Goal: Task Accomplishment & Management: Complete application form

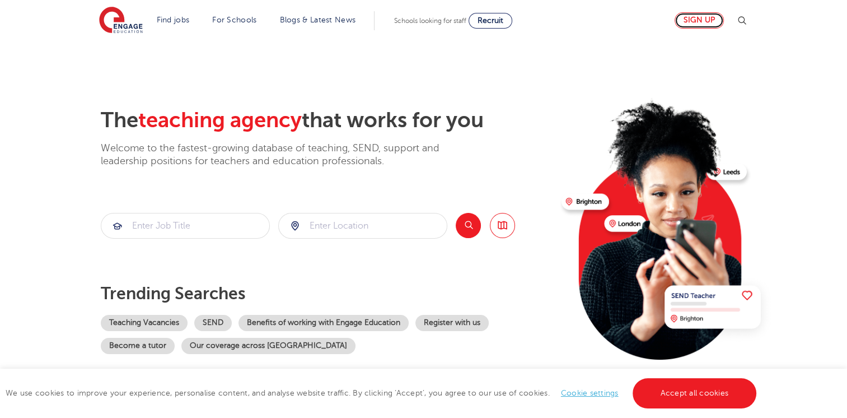
click at [704, 20] on link "Sign up" at bounding box center [699, 20] width 49 height 16
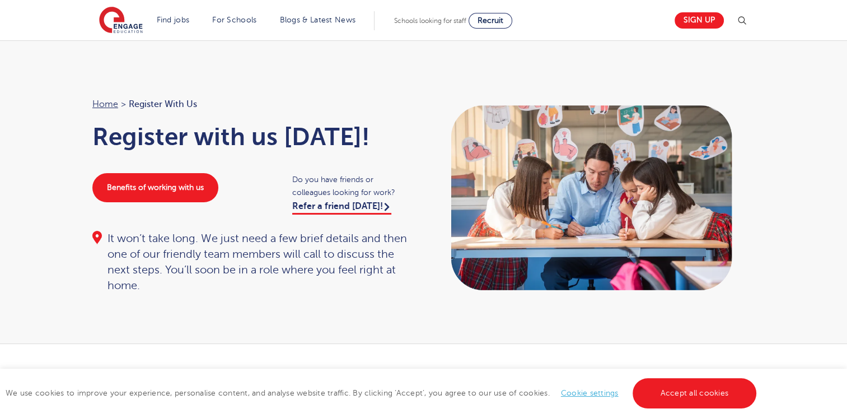
click at [601, 396] on link "Cookie settings" at bounding box center [590, 393] width 58 height 8
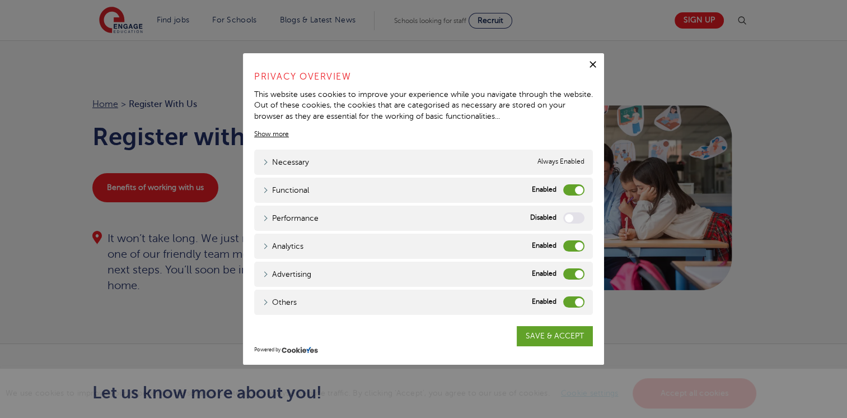
click at [572, 194] on label "Functional" at bounding box center [573, 189] width 21 height 11
click at [0, 0] on input "Functional" at bounding box center [0, 0] width 0 height 0
click at [568, 243] on label "Analytics" at bounding box center [573, 245] width 21 height 11
click at [0, 0] on input "Analytics" at bounding box center [0, 0] width 0 height 0
click at [570, 269] on label "Advertising" at bounding box center [573, 273] width 21 height 11
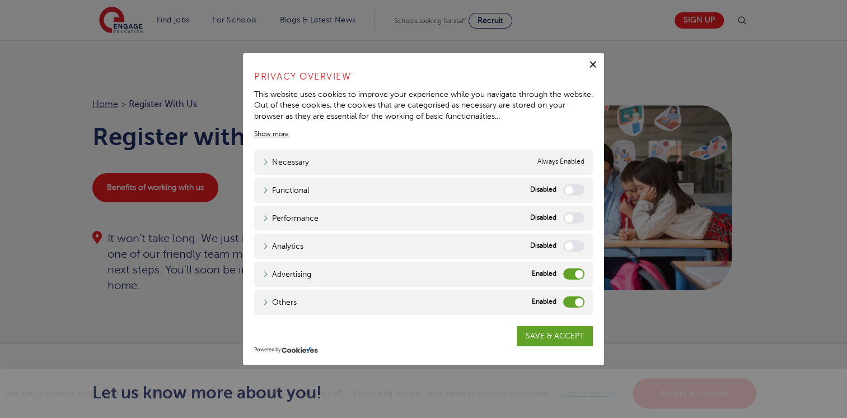
click at [0, 0] on input "Advertising" at bounding box center [0, 0] width 0 height 0
click at [572, 290] on div "Others Others" at bounding box center [423, 302] width 339 height 25
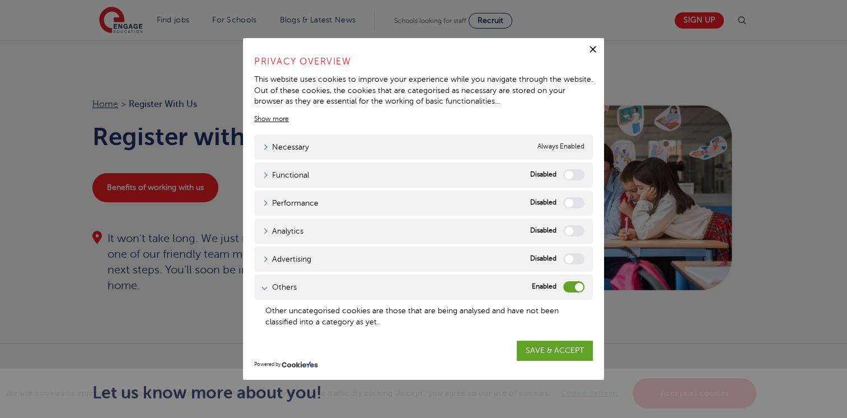
click at [563, 288] on label "Others" at bounding box center [573, 286] width 21 height 11
click at [0, 0] on input "Others" at bounding box center [0, 0] width 0 height 0
click at [538, 349] on link "SAVE & ACCEPT" at bounding box center [555, 351] width 76 height 20
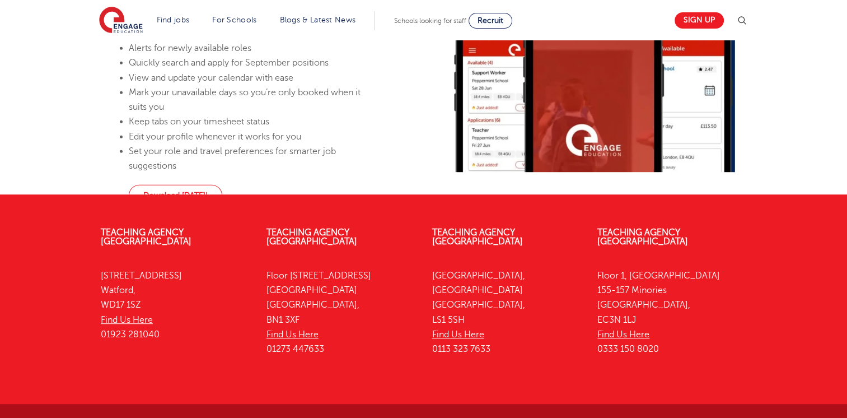
scroll to position [264, 0]
